Goal: Navigation & Orientation: Go to known website

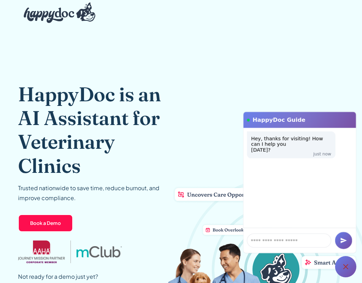
click at [335, 63] on div "HappyDoc is an AI Assistant for Veterinary Clinics Trusted nationwide to save t…" at bounding box center [181, 187] width 326 height 323
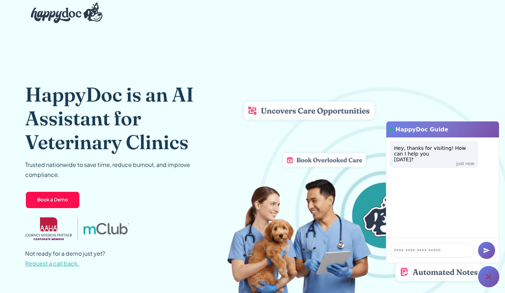
click at [480, 272] on div at bounding box center [488, 276] width 21 height 21
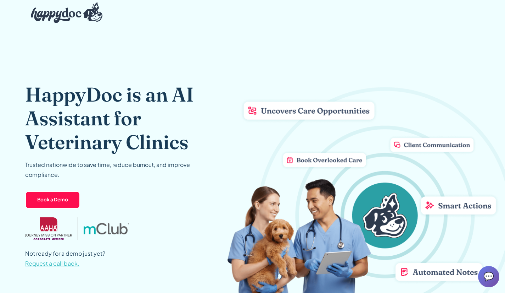
click at [484, 275] on span "💬" at bounding box center [489, 276] width 11 height 11
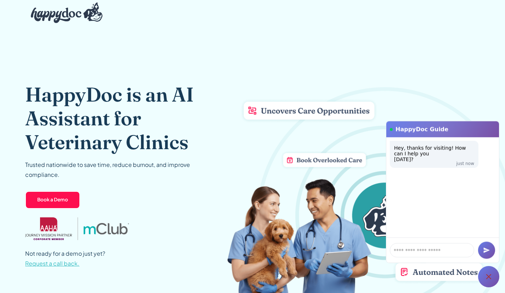
click at [484, 275] on div at bounding box center [488, 276] width 21 height 21
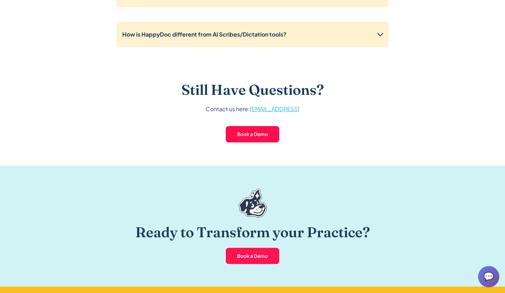
scroll to position [1385, 0]
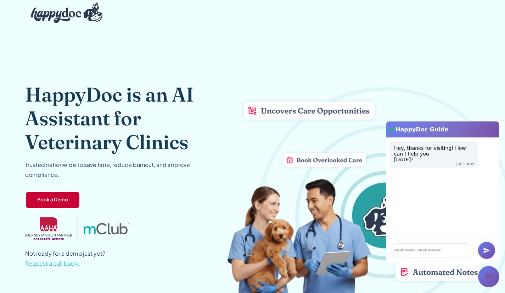
click at [62, 198] on link "Book a Demo" at bounding box center [52, 200] width 55 height 18
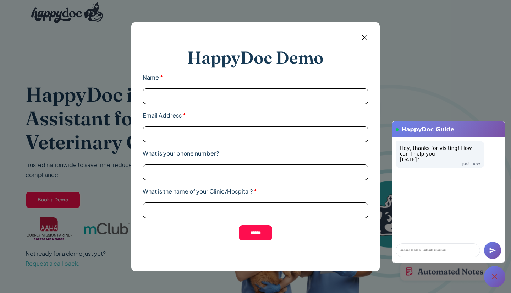
click at [365, 35] on img at bounding box center [364, 37] width 9 height 9
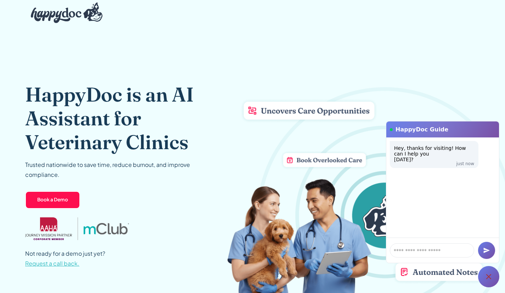
click at [83, 12] on img "home" at bounding box center [67, 12] width 72 height 21
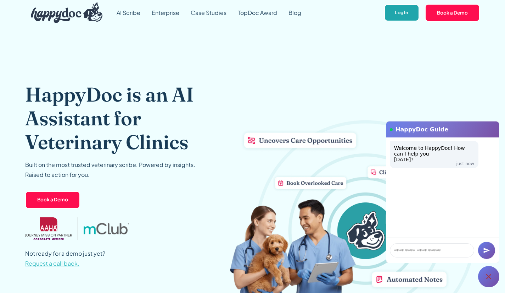
click at [397, 12] on link "Log In" at bounding box center [401, 12] width 35 height 17
